Goal: Information Seeking & Learning: Learn about a topic

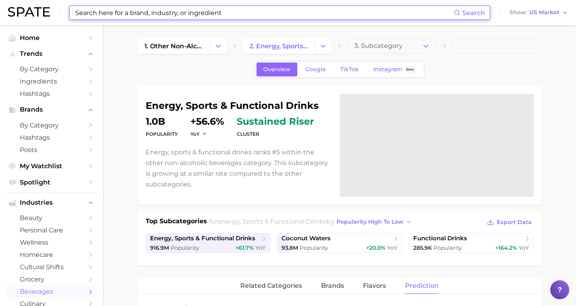
click at [216, 8] on input at bounding box center [264, 12] width 380 height 13
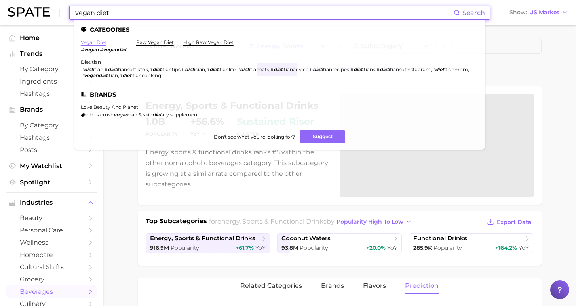
type input "vegan diet"
click at [94, 42] on link "vegan diet" at bounding box center [94, 42] width 26 height 6
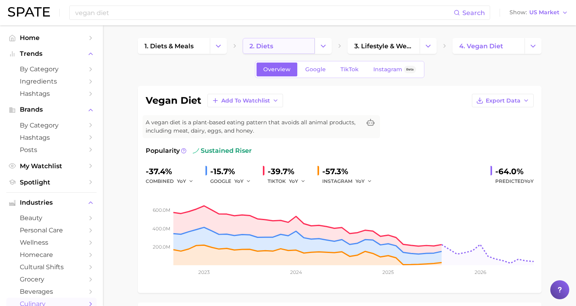
click at [252, 44] on span "2. diets" at bounding box center [262, 46] width 24 height 8
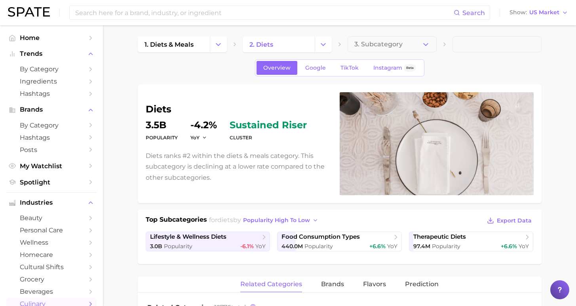
scroll to position [5, 0]
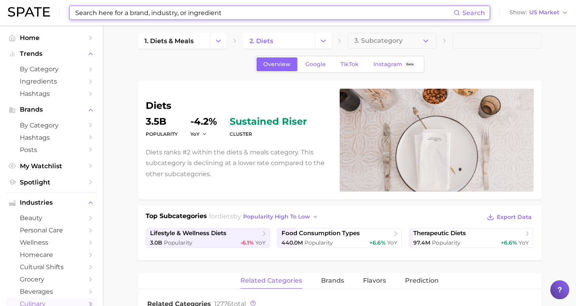
click at [212, 14] on input at bounding box center [264, 12] width 380 height 13
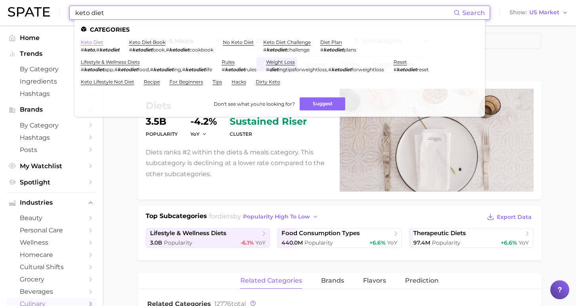
type input "keto diet"
click at [96, 42] on link "keto diet" at bounding box center [92, 42] width 23 height 6
